Goal: Task Accomplishment & Management: Use online tool/utility

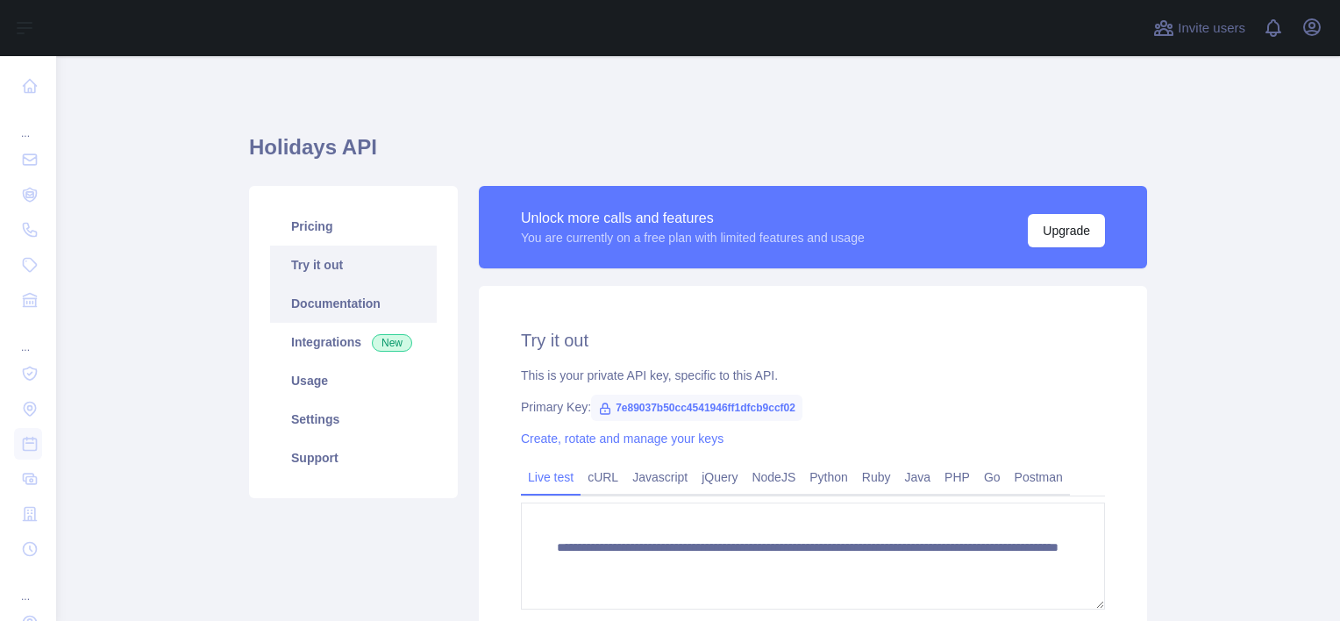
click at [333, 302] on link "Documentation" at bounding box center [353, 303] width 167 height 39
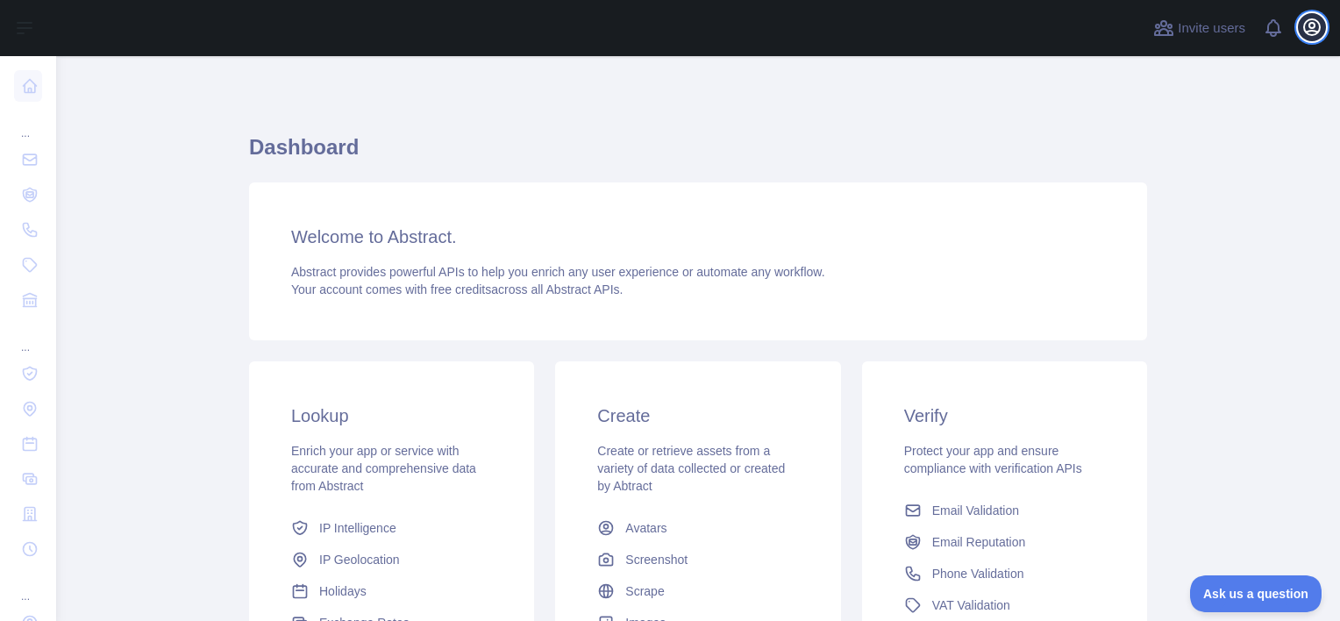
click at [1315, 36] on icon "button" at bounding box center [1312, 27] width 21 height 21
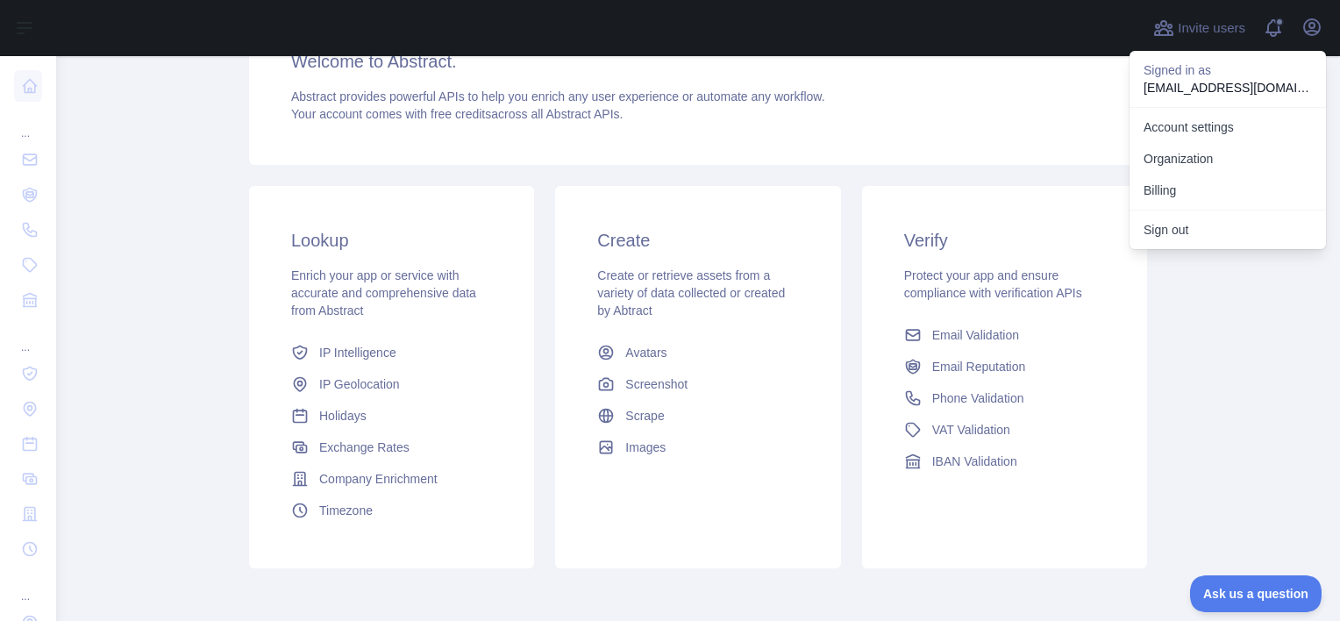
scroll to position [253, 0]
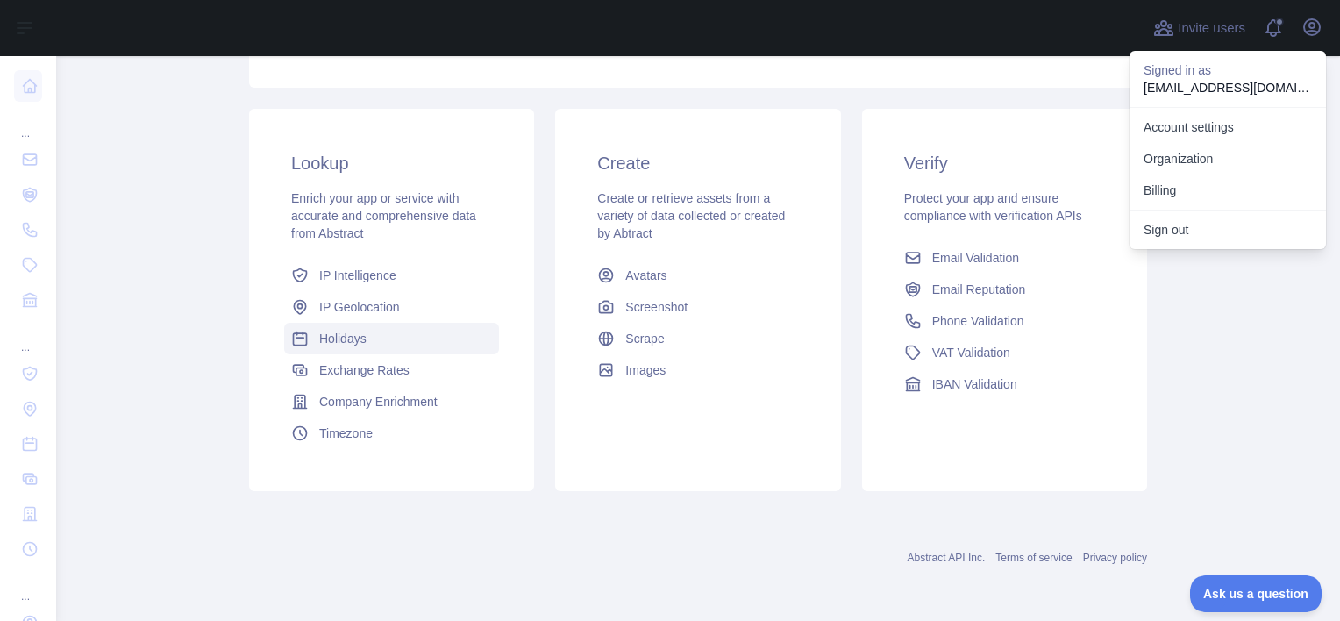
click at [339, 334] on span "Holidays" at bounding box center [342, 339] width 47 height 18
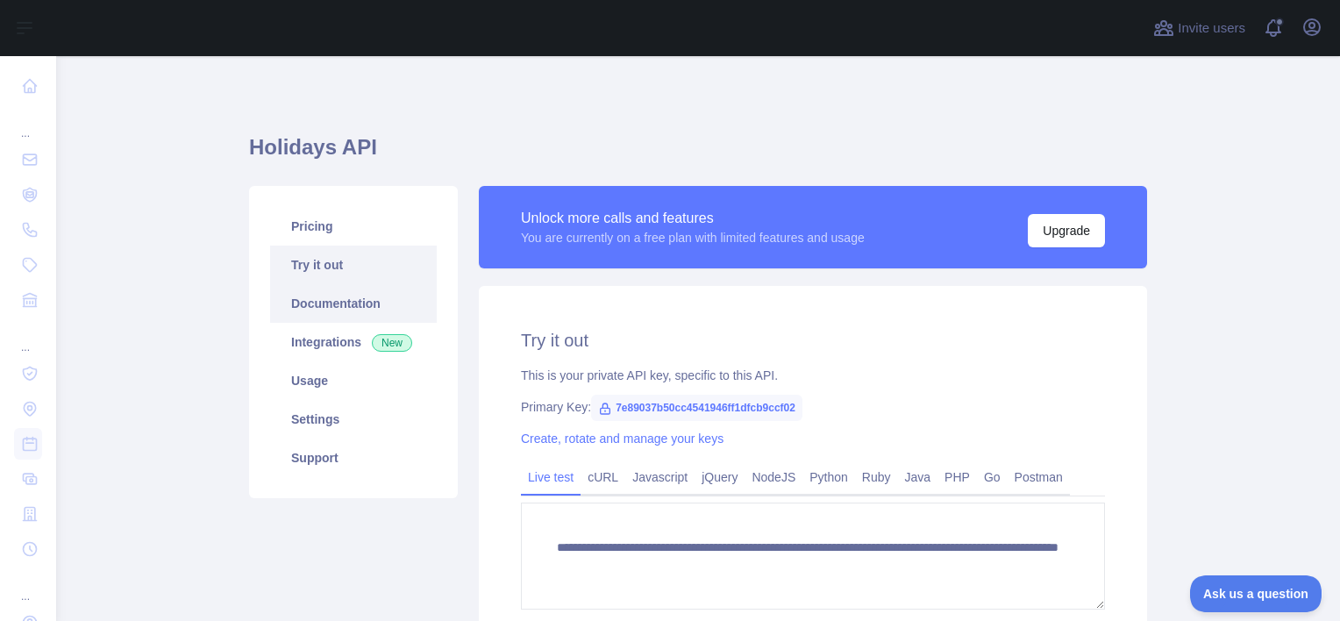
scroll to position [210, 0]
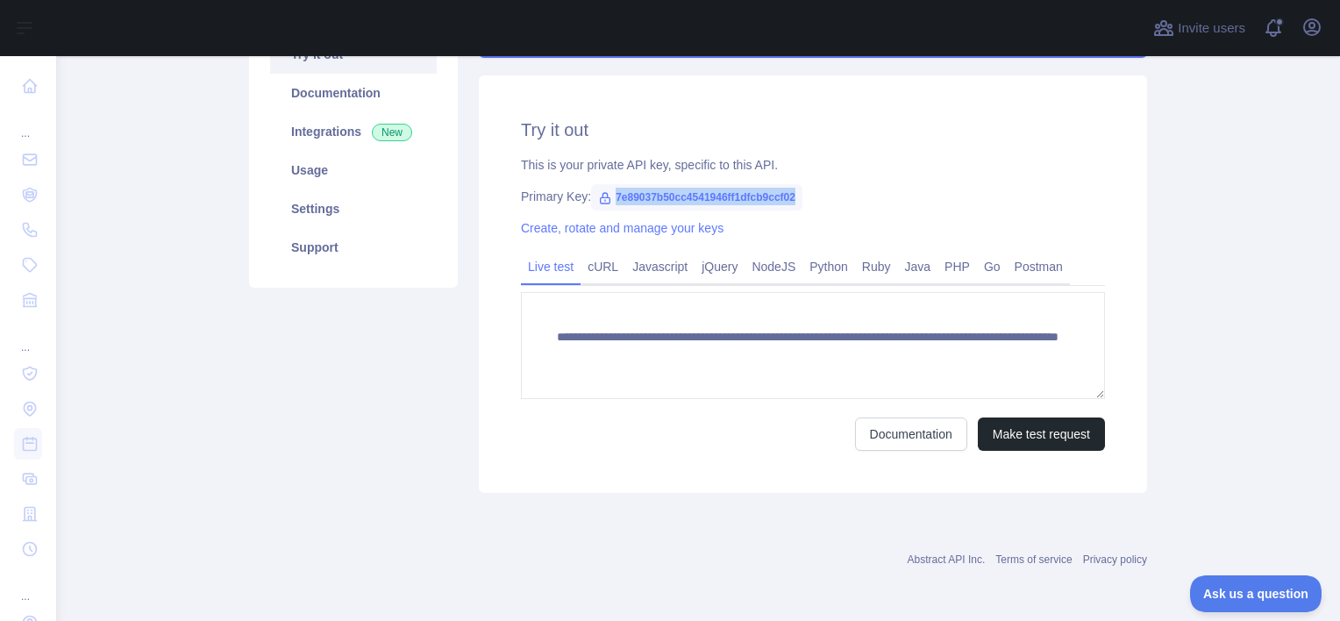
drag, startPoint x: 606, startPoint y: 195, endPoint x: 794, endPoint y: 198, distance: 187.7
click at [794, 198] on div "Primary Key: 7e89037b50cc4541946ff1dfcb9ccf02" at bounding box center [813, 197] width 584 height 18
copy span "7e89037b50cc4541946ff1dfcb9ccf02"
